Goal: Task Accomplishment & Management: Manage account settings

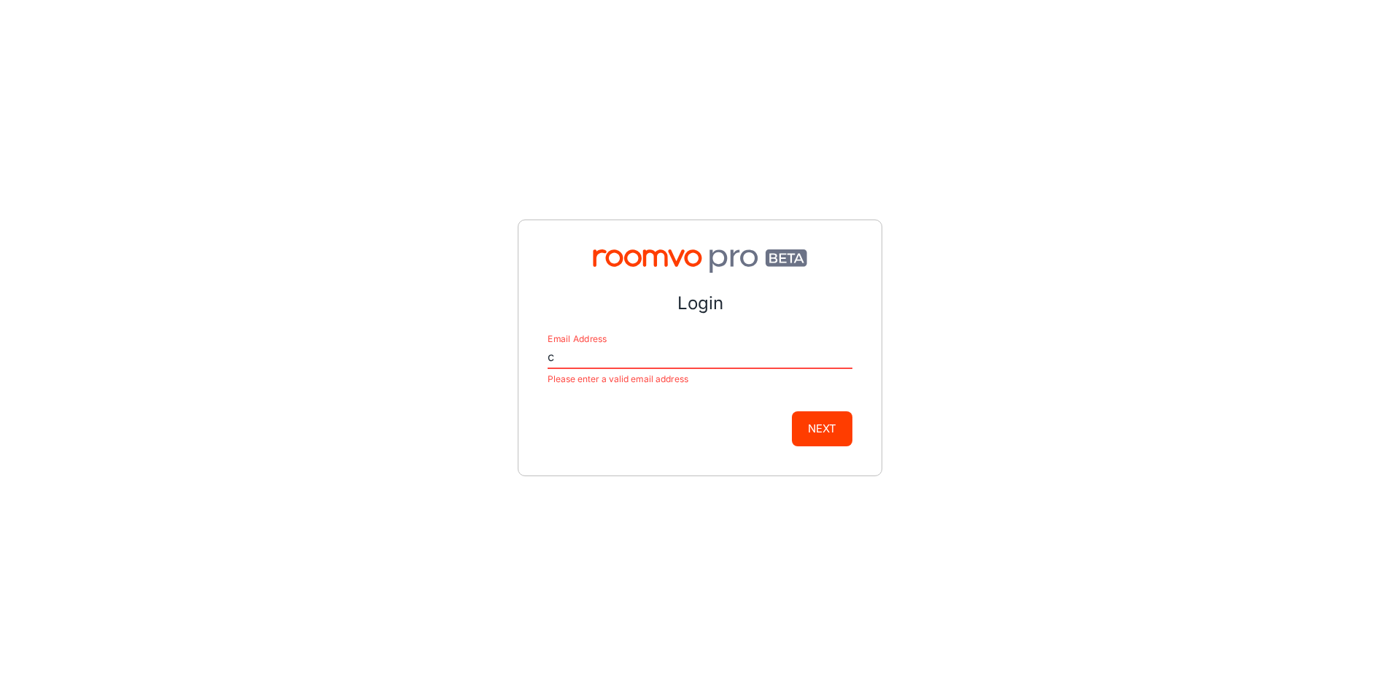
drag, startPoint x: 537, startPoint y: 353, endPoint x: 509, endPoint y: 351, distance: 27.7
click at [509, 351] on div "Login Email Address c Please enter a valid email address Next" at bounding box center [700, 347] width 1400 height 695
type input "cgollub@easternfloor.com"
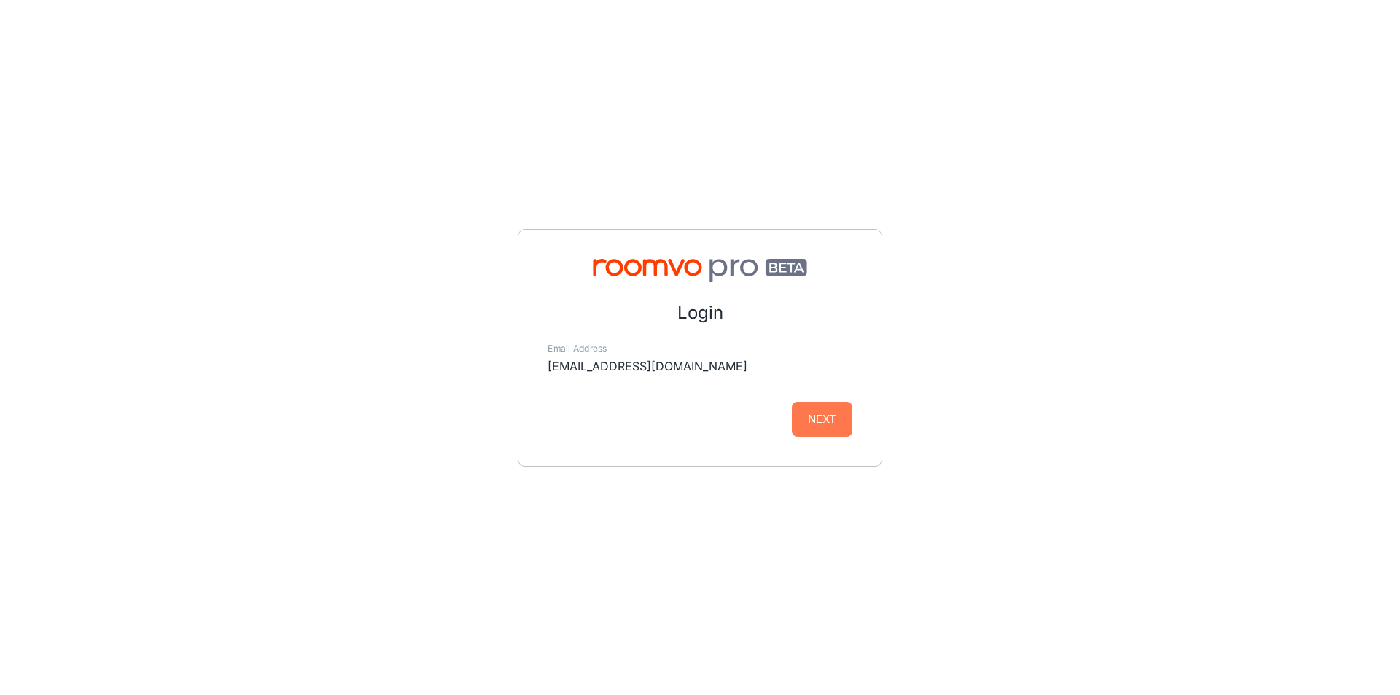
click at [813, 435] on button "Next" at bounding box center [822, 419] width 61 height 35
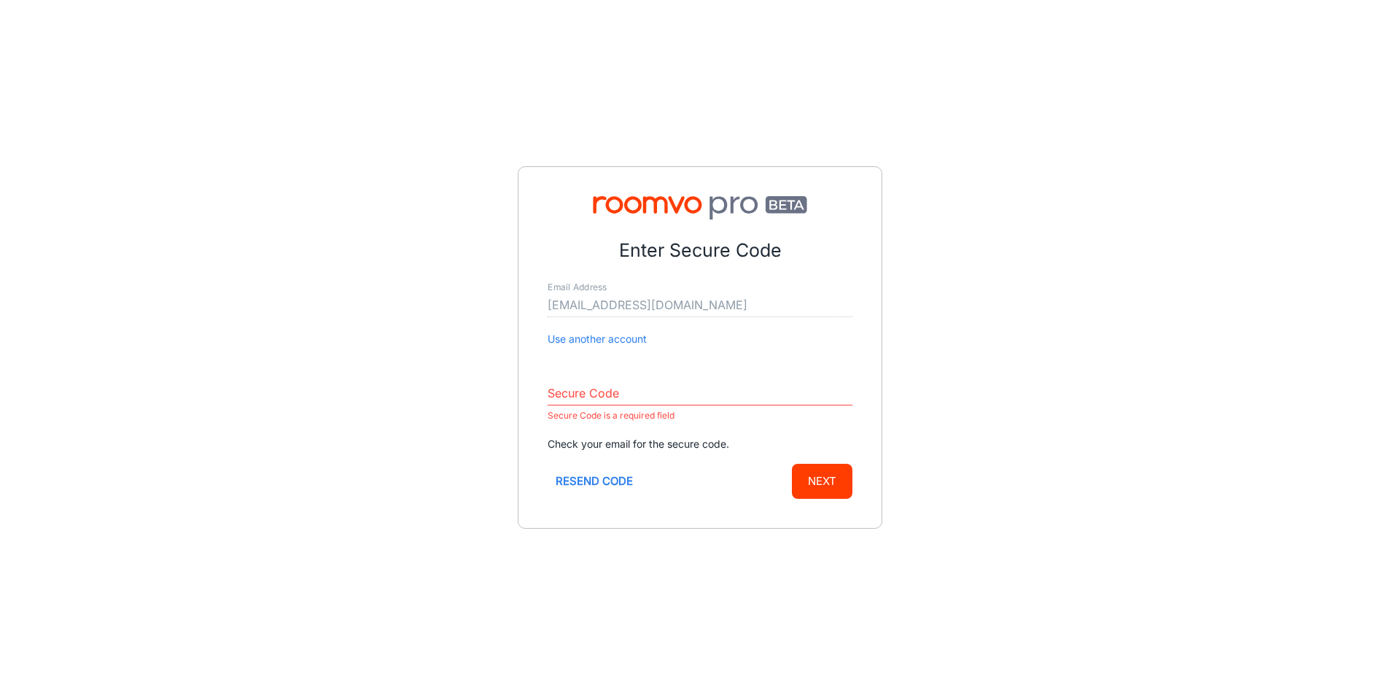
click at [968, 400] on div "Enter Secure Code Email Address cgollub@easternfloor.com Use another account Se…" at bounding box center [700, 347] width 1400 height 695
click at [645, 404] on input "Secure Code" at bounding box center [700, 393] width 305 height 23
paste input "562844"
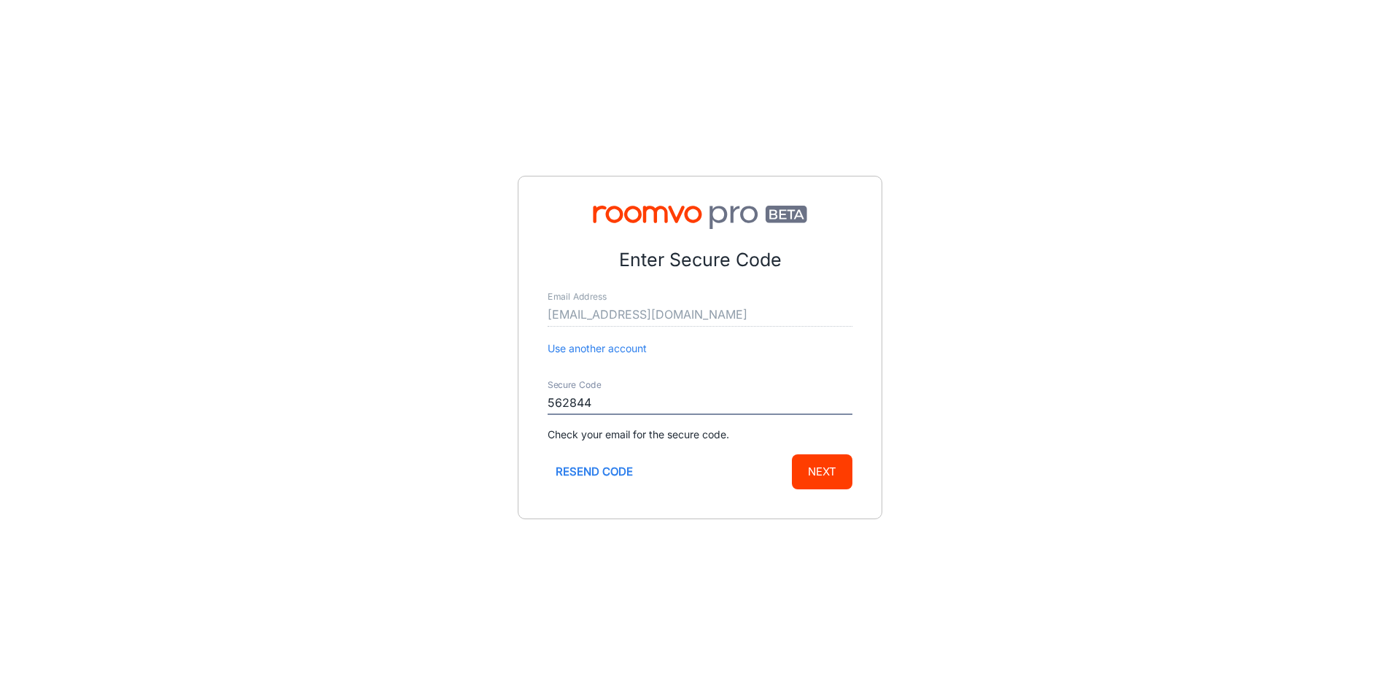
type input "562844"
click at [844, 479] on button "Next" at bounding box center [822, 471] width 61 height 35
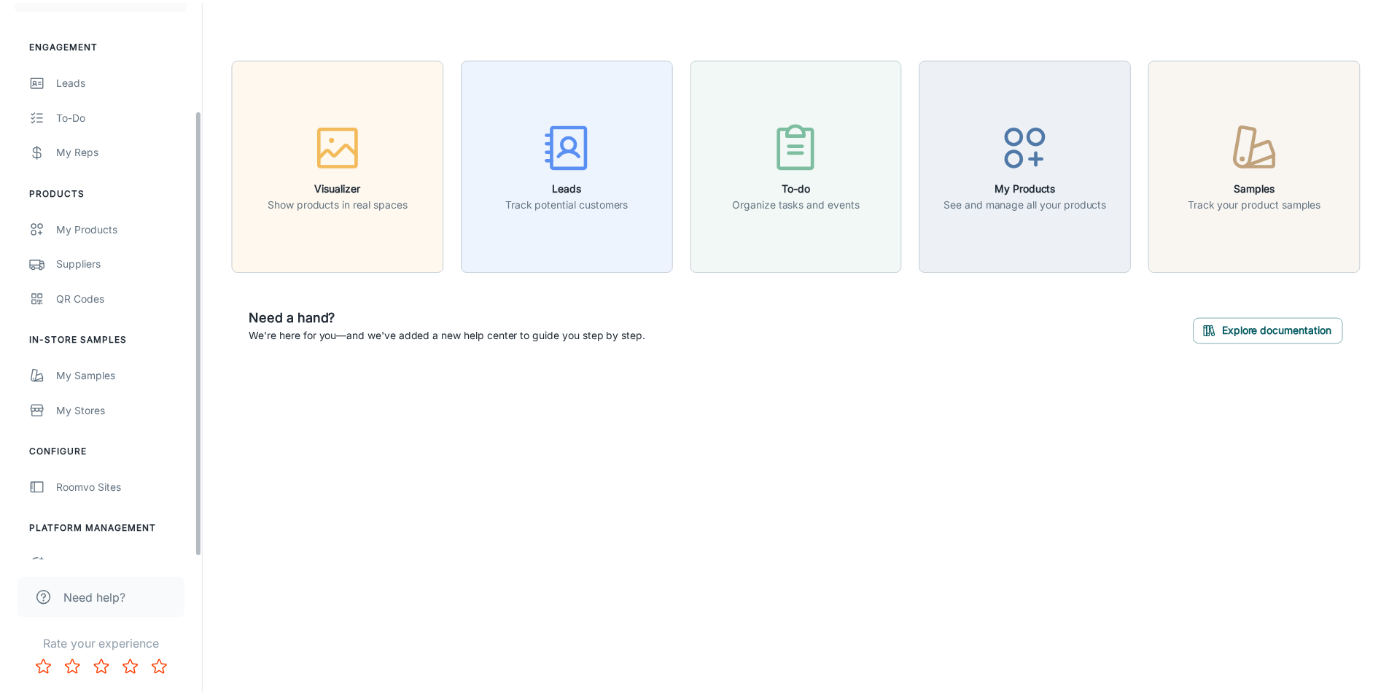
scroll to position [139, 0]
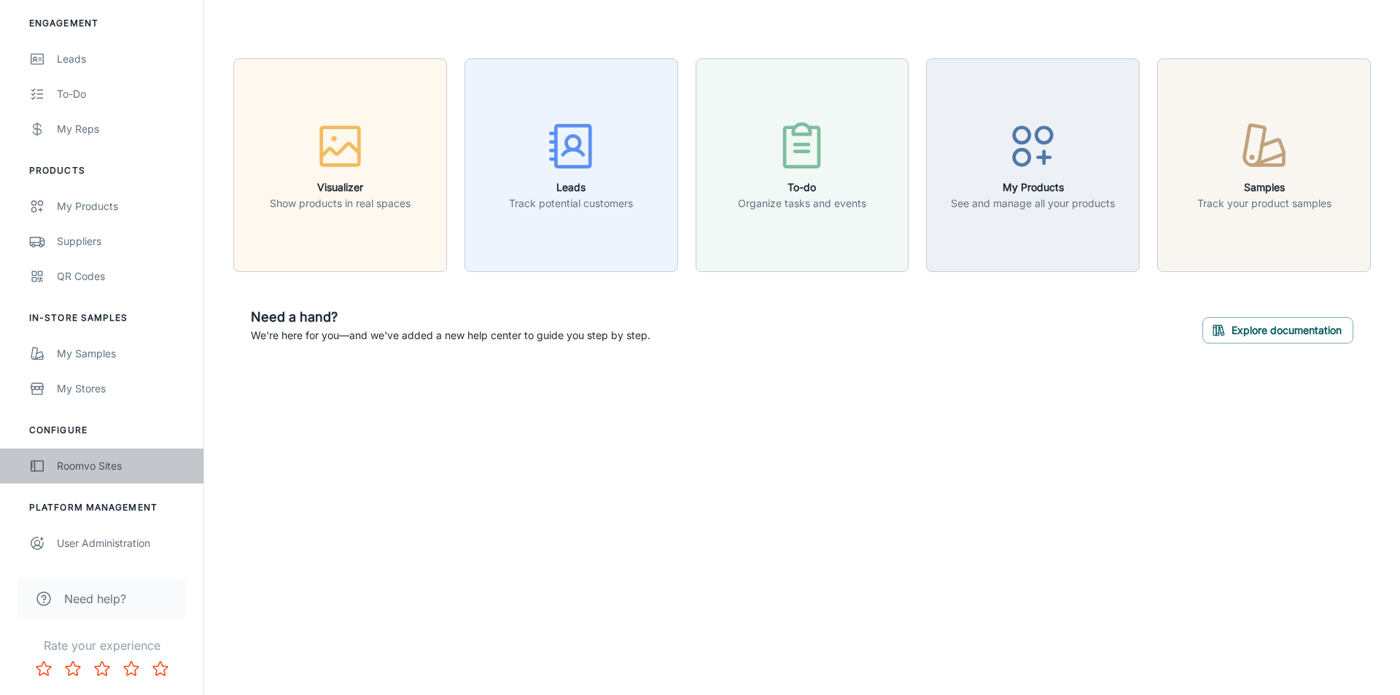
click at [95, 471] on div "Roomvo Sites" at bounding box center [123, 466] width 132 height 16
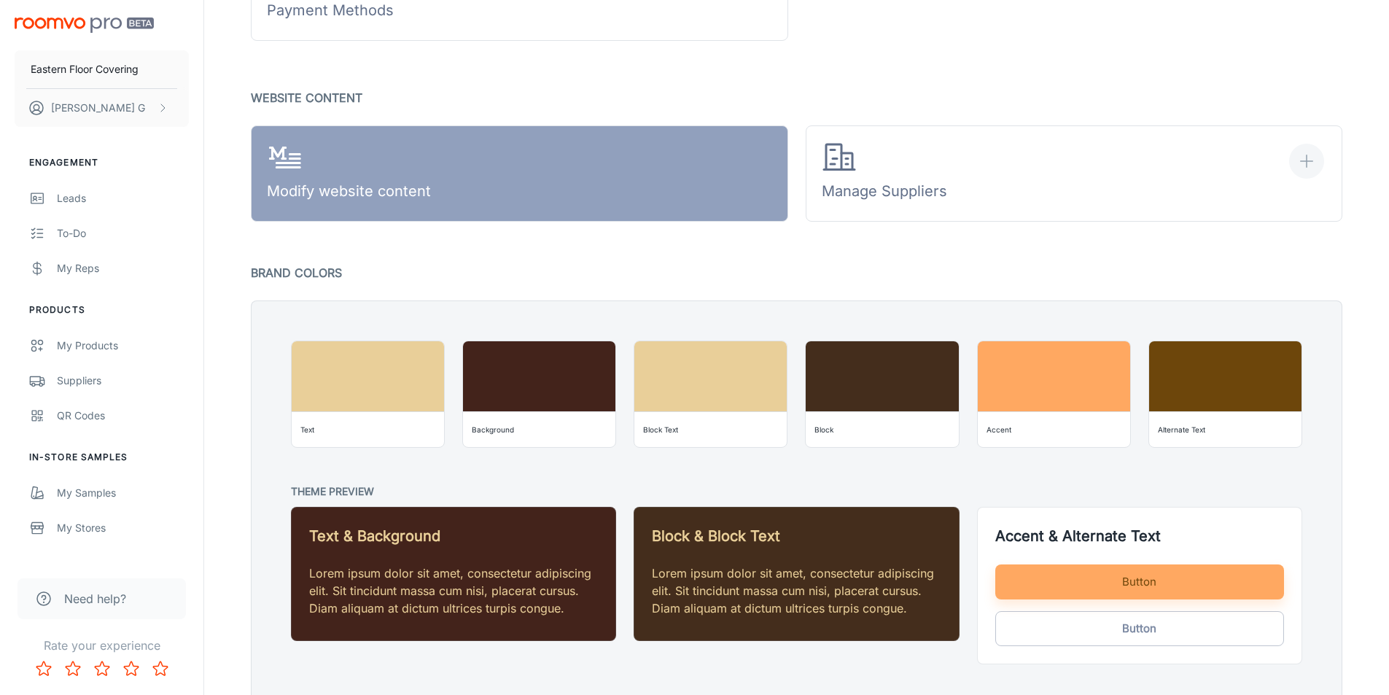
scroll to position [948, 0]
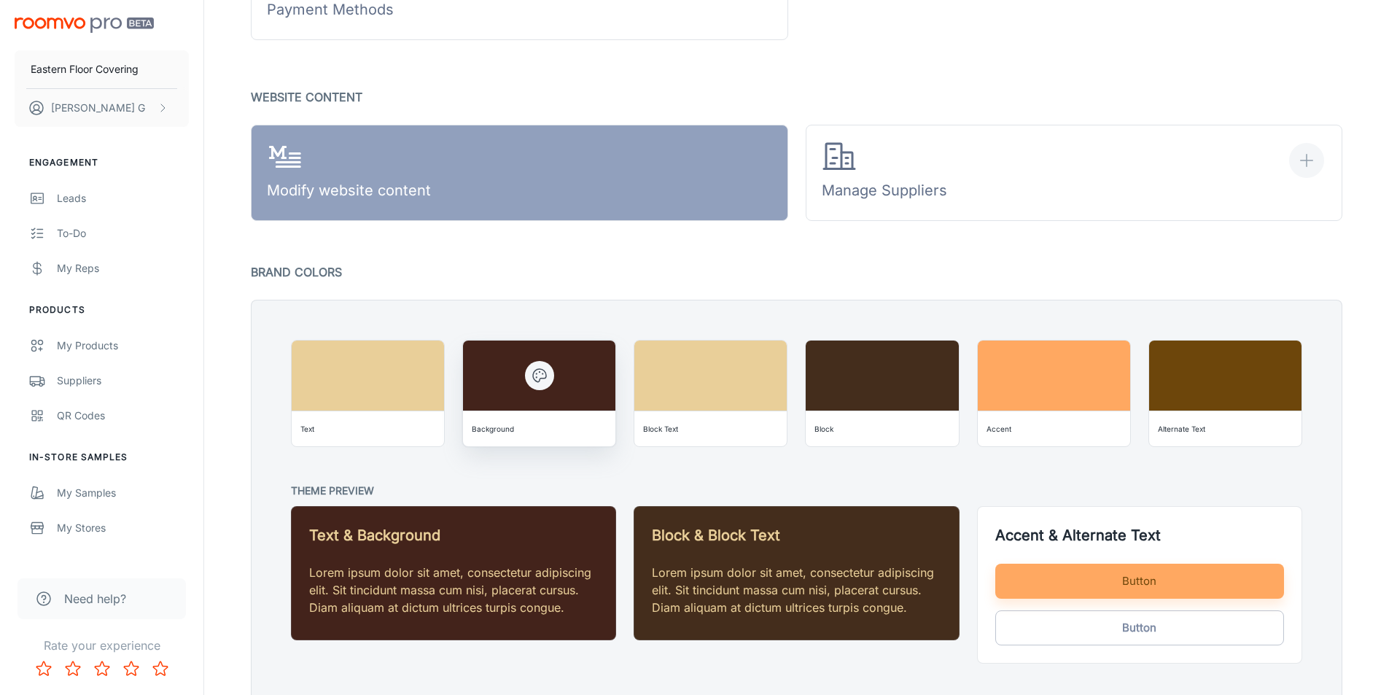
click at [593, 436] on div "Background" at bounding box center [539, 428] width 141 height 23
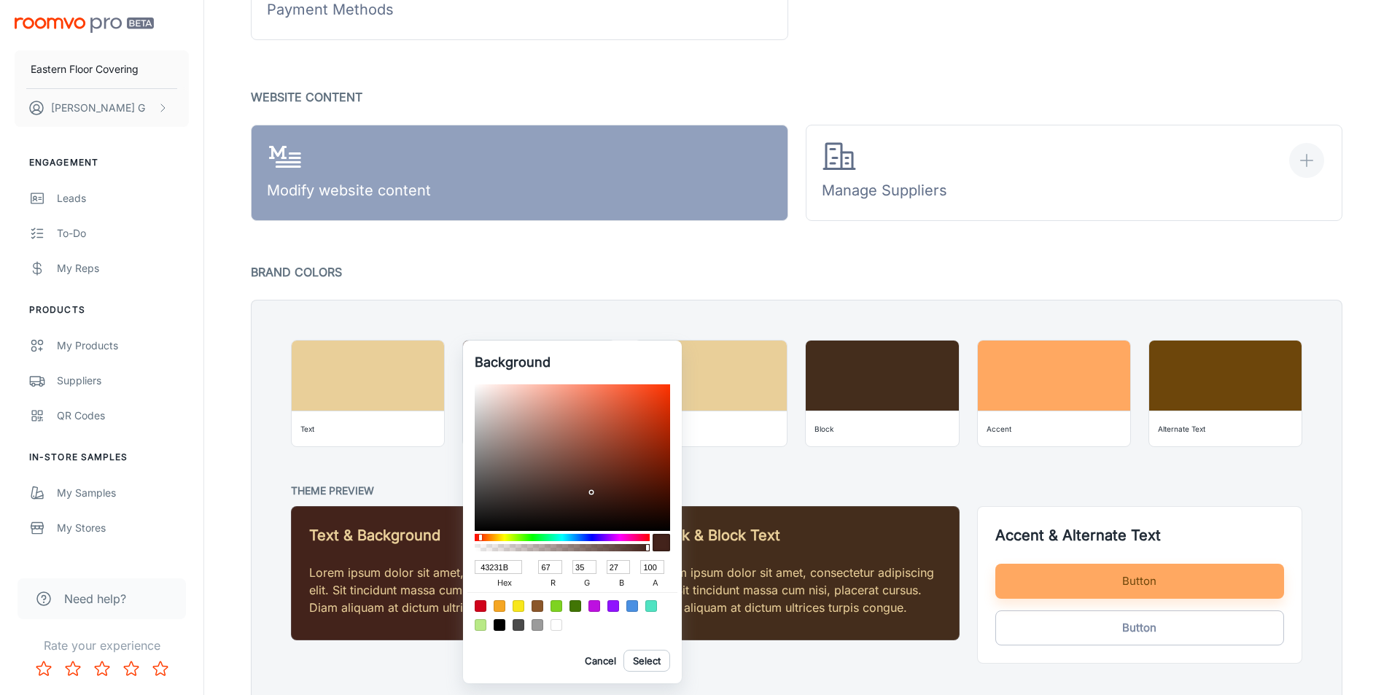
click at [512, 567] on input "43231B" at bounding box center [498, 567] width 47 height 14
click at [1299, 438] on div at bounding box center [700, 347] width 1400 height 695
